Goal: Task Accomplishment & Management: Manage account settings

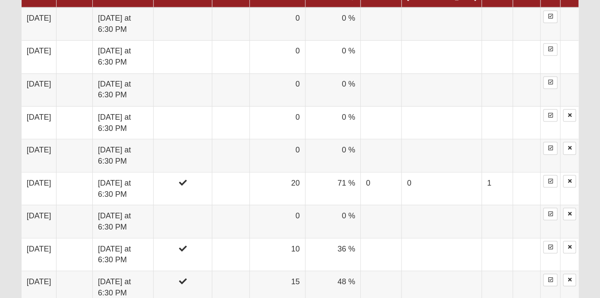
scroll to position [490, 0]
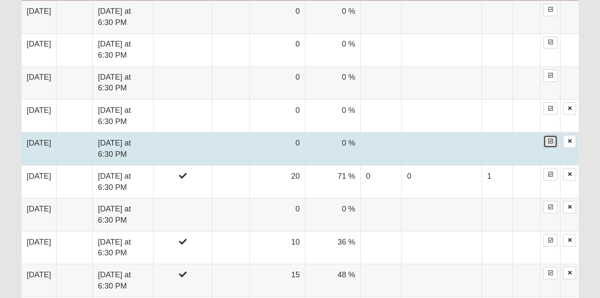
click at [553, 135] on link at bounding box center [550, 141] width 14 height 13
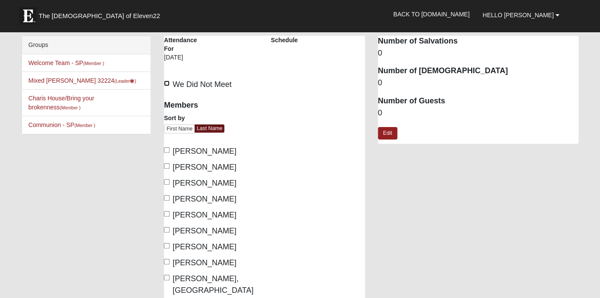
click at [168, 84] on input "We Did Not Meet" at bounding box center [167, 84] width 6 height 6
checkbox input "true"
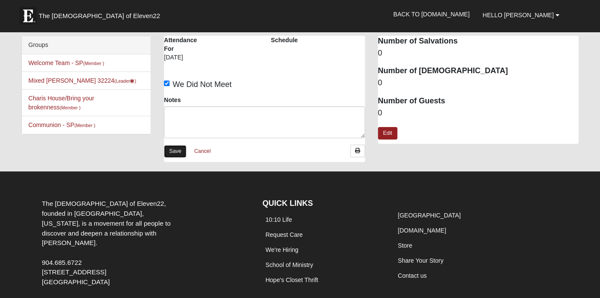
click at [176, 148] on link "Save" at bounding box center [175, 151] width 22 height 13
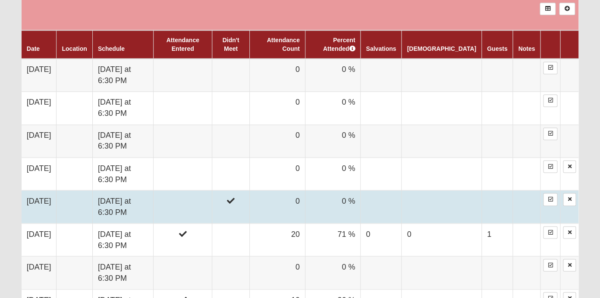
scroll to position [436, 0]
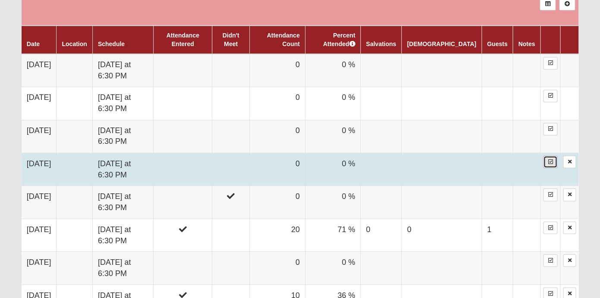
click at [545, 156] on link at bounding box center [550, 162] width 14 height 13
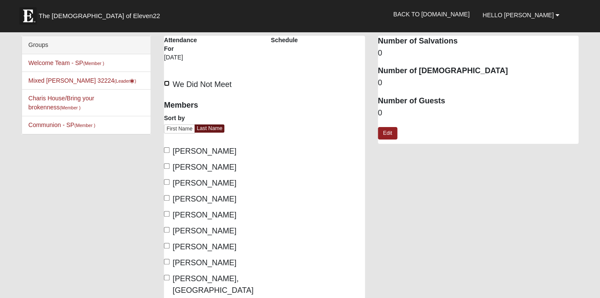
click at [169, 84] on input "We Did Not Meet" at bounding box center [167, 84] width 6 height 6
checkbox input "true"
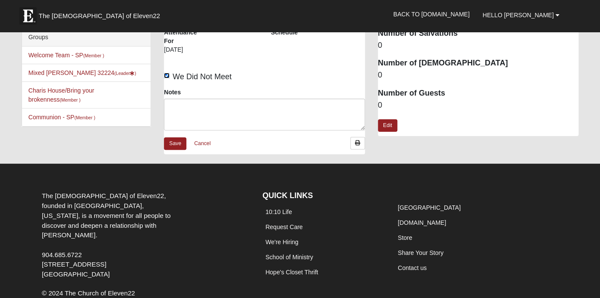
scroll to position [9, 0]
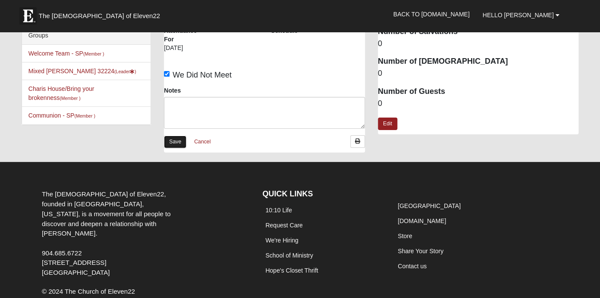
click at [172, 139] on link "Save" at bounding box center [175, 142] width 22 height 13
